Goal: Check status

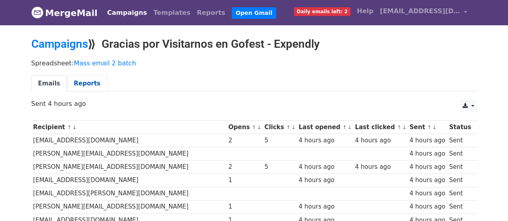
click at [79, 85] on link "Reports" at bounding box center [87, 84] width 40 height 16
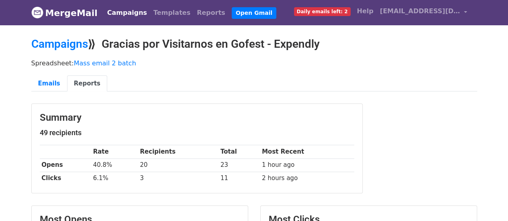
click at [420, 143] on div "Summary 49 recipients Rate Recipients Total Most Recent Opens 40.8% 20 23 1 hou…" at bounding box center [254, 153] width 458 height 98
